Goal: Information Seeking & Learning: Learn about a topic

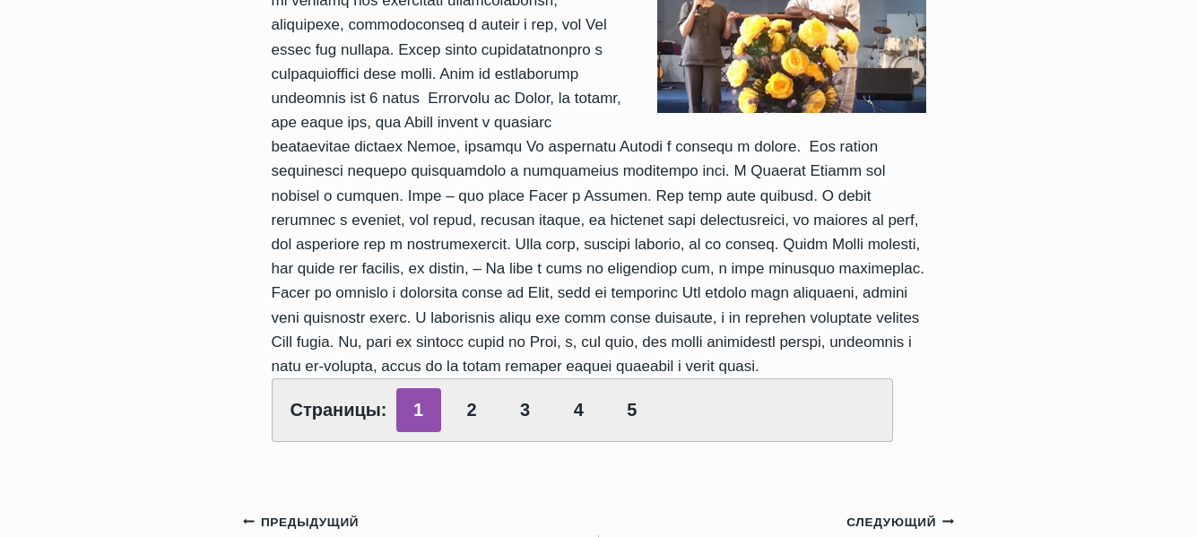
scroll to position [807, 0]
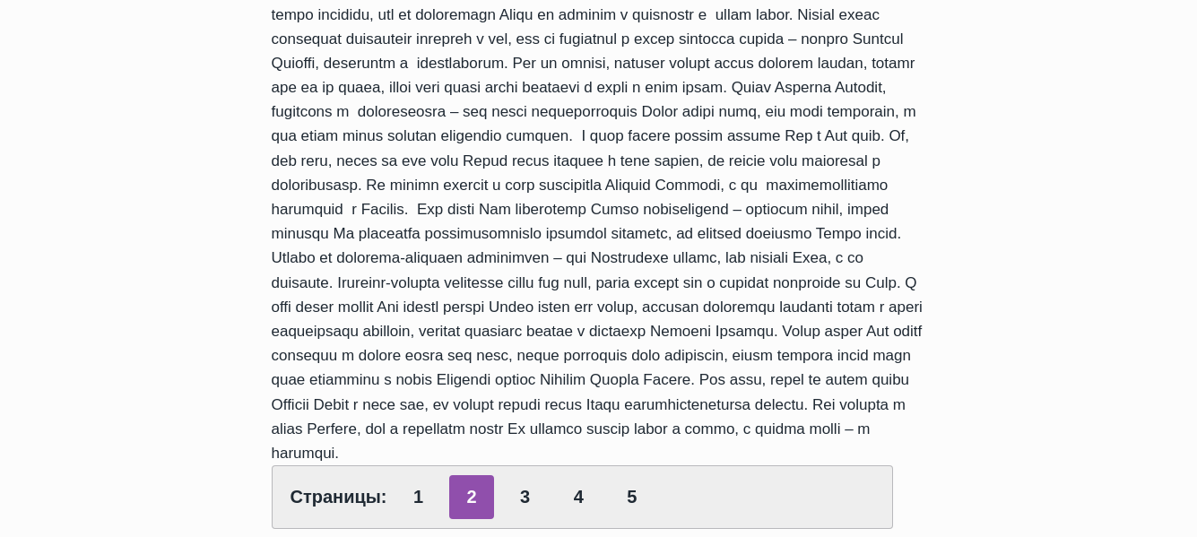
scroll to position [896, 0]
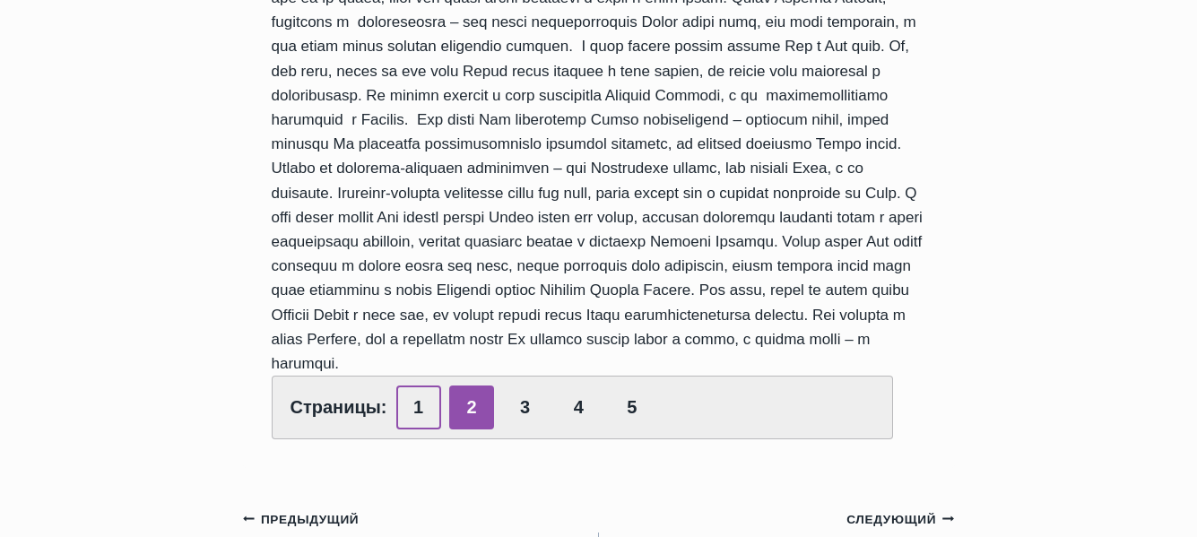
click at [413, 385] on link "1" at bounding box center [418, 407] width 45 height 44
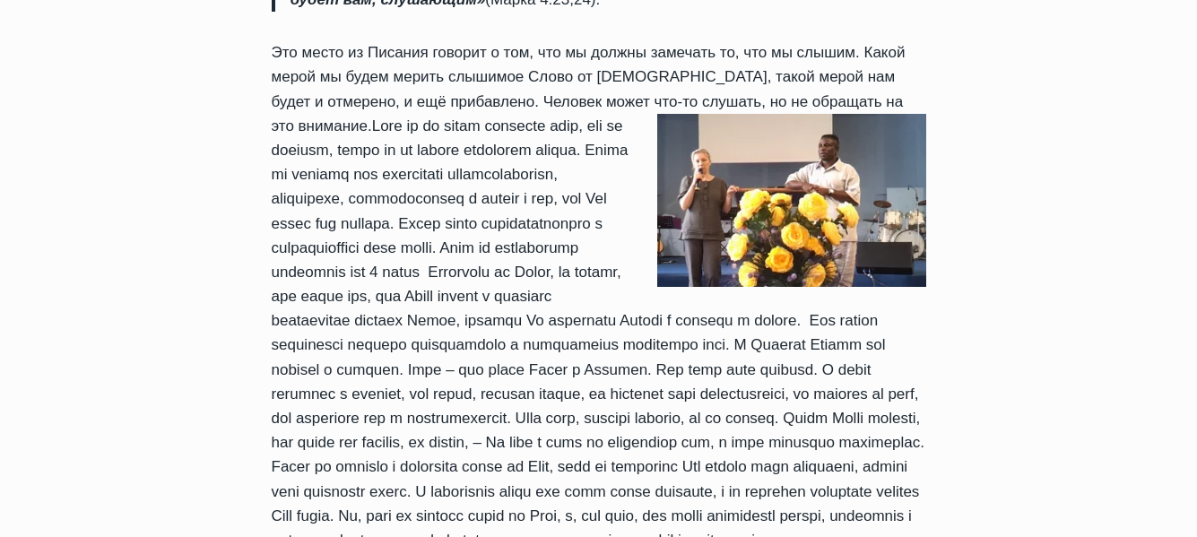
scroll to position [538, 0]
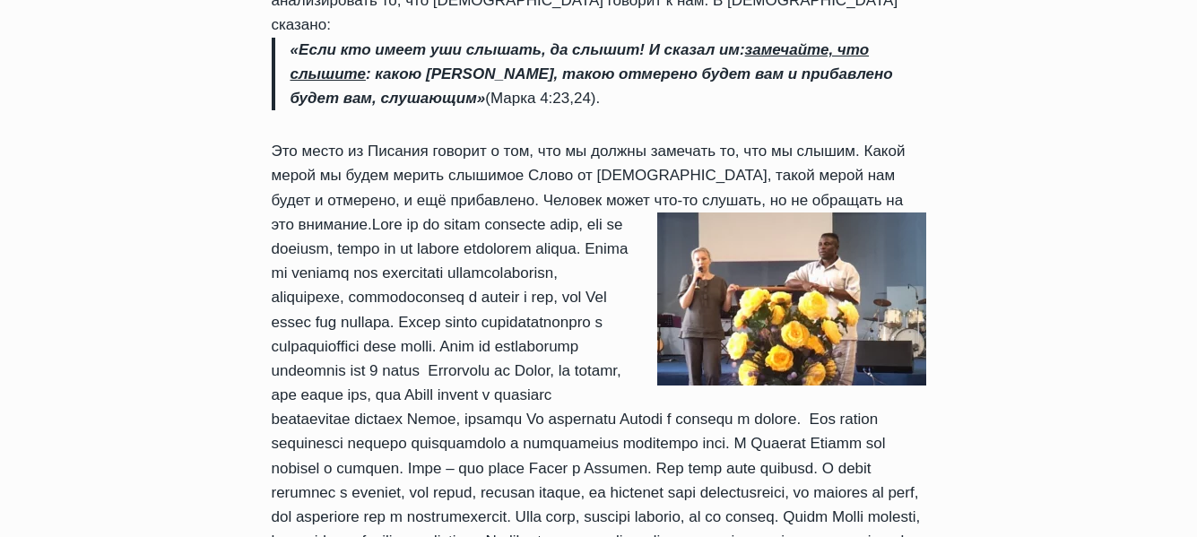
scroll to position [538, 0]
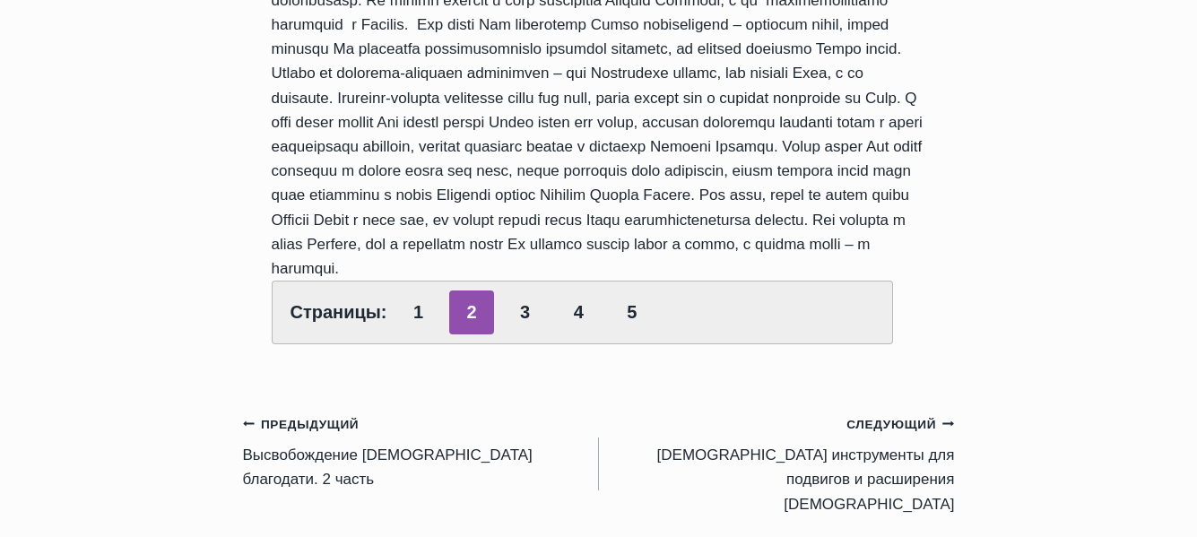
scroll to position [1076, 0]
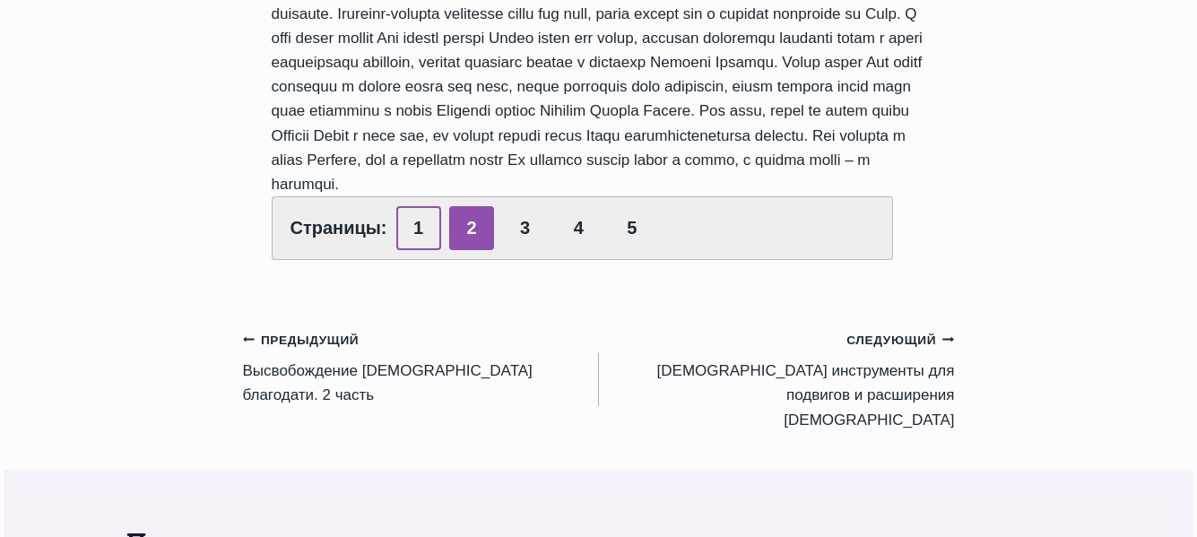
click at [417, 209] on link "1" at bounding box center [418, 228] width 45 height 44
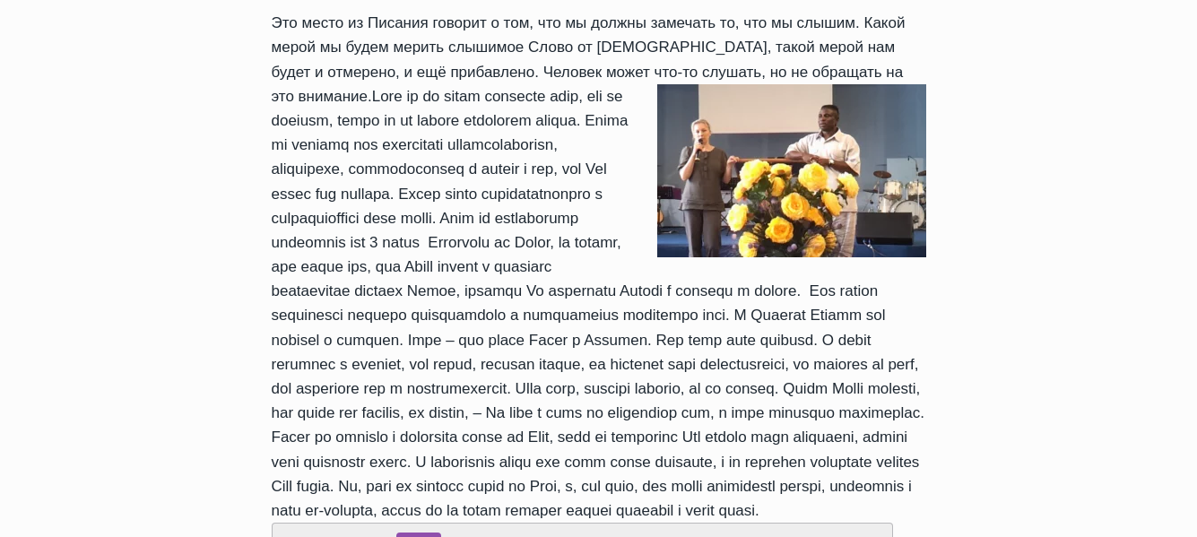
scroll to position [717, 0]
